Goal: Entertainment & Leisure: Consume media (video, audio)

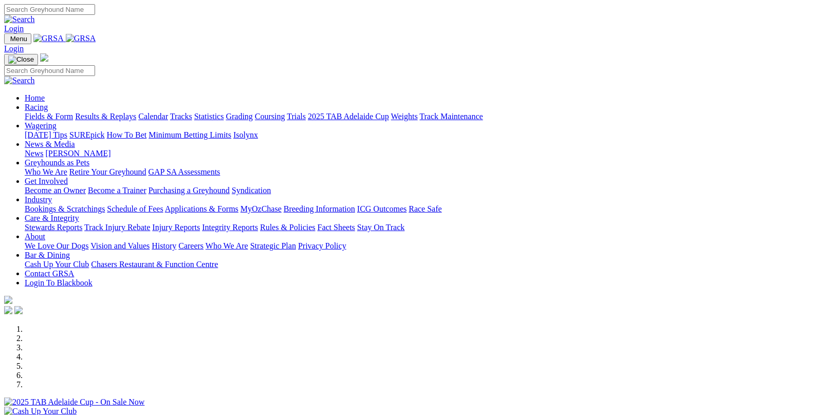
click at [44, 112] on link "Fields & Form" at bounding box center [49, 116] width 48 height 9
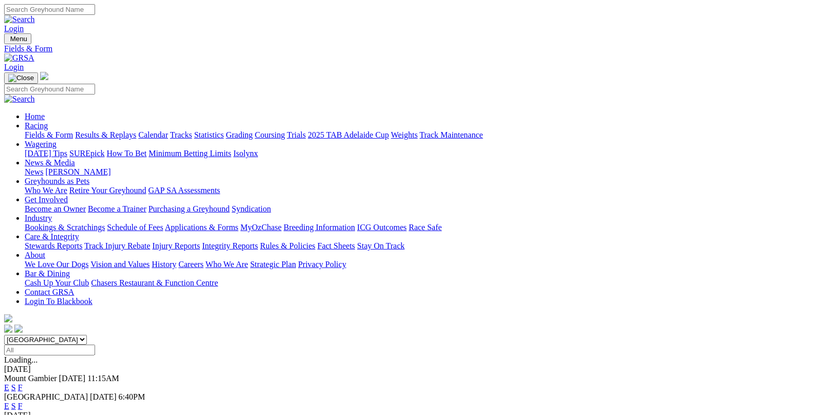
click at [23, 402] on link "F" at bounding box center [20, 406] width 5 height 9
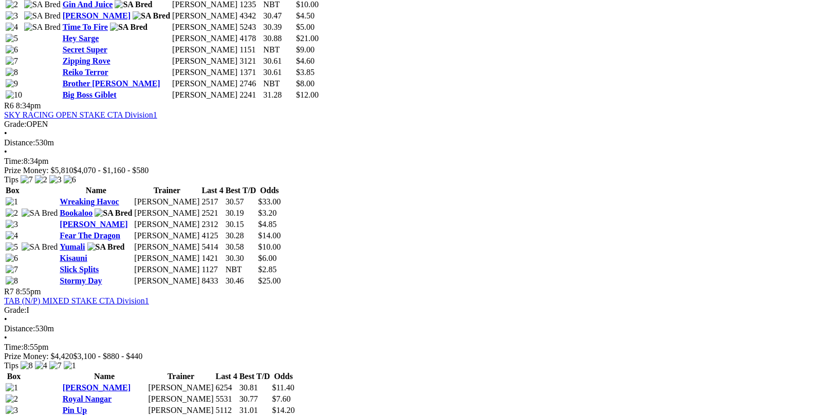
scroll to position [1491, 0]
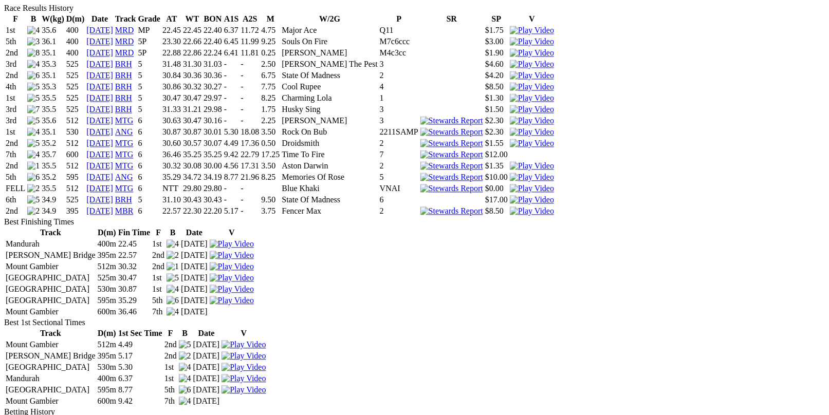
scroll to position [565, 0]
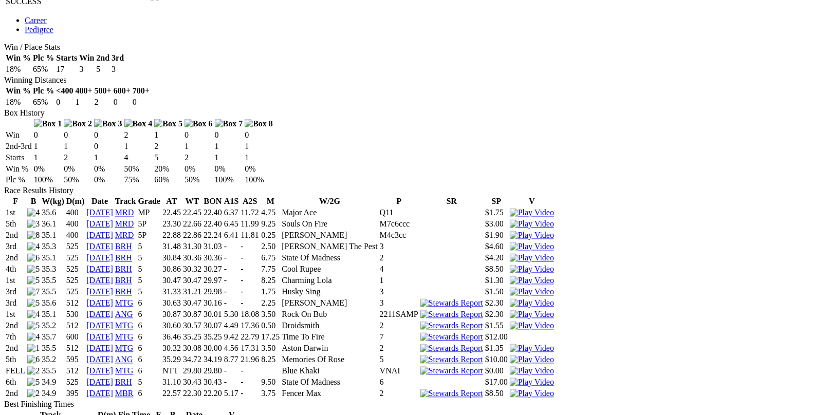
click at [554, 390] on img at bounding box center [532, 394] width 44 height 9
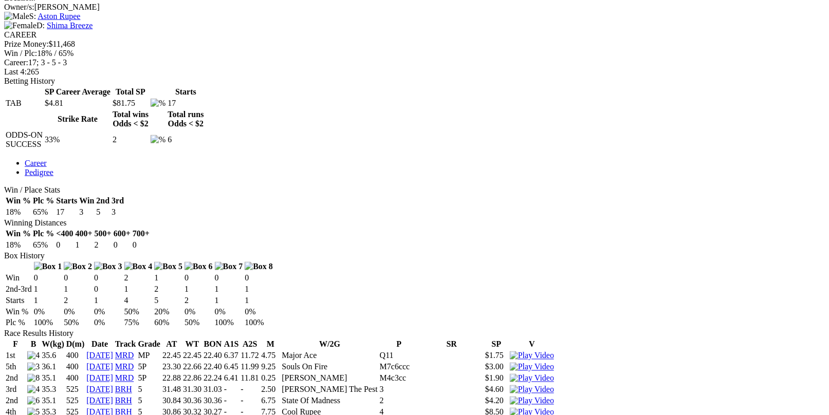
scroll to position [411, 0]
